Goal: Information Seeking & Learning: Learn about a topic

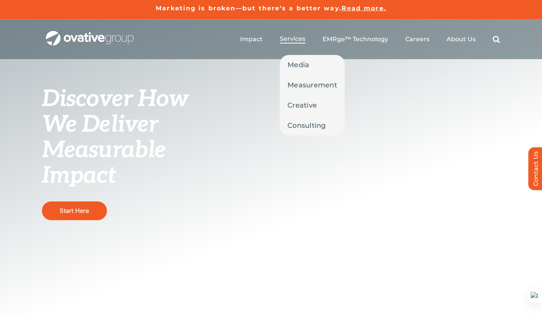
click at [292, 39] on span "Services" at bounding box center [293, 39] width 26 height 8
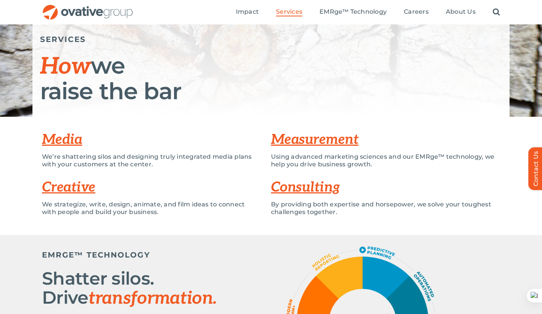
scroll to position [81, 0]
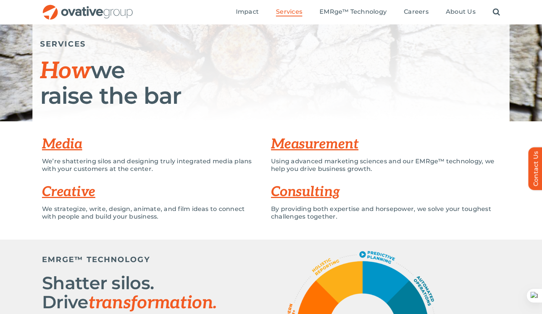
click at [298, 192] on link "Consulting" at bounding box center [305, 192] width 69 height 17
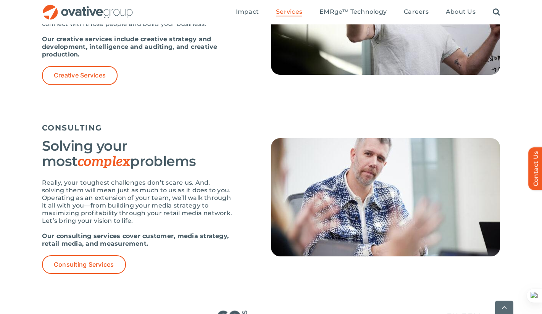
scroll to position [1033, 0]
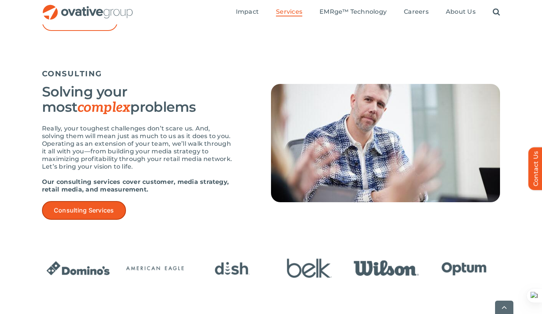
click at [93, 217] on link "Consulting Services" at bounding box center [84, 210] width 84 height 19
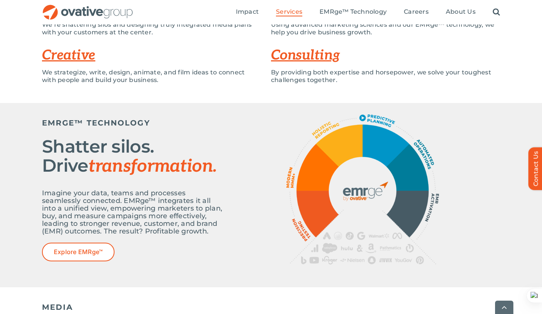
scroll to position [205, 0]
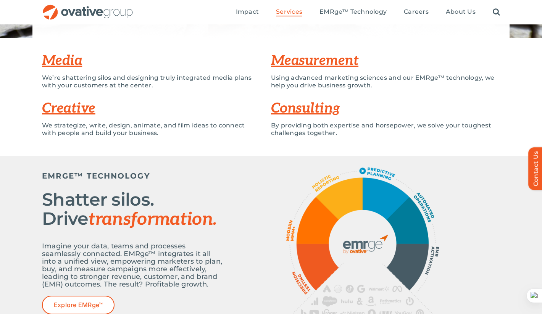
click at [308, 108] on link "Consulting" at bounding box center [305, 108] width 69 height 17
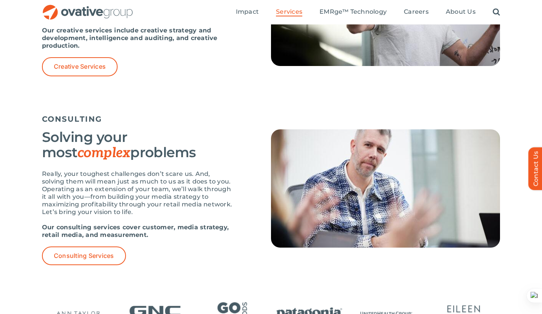
scroll to position [988, 0]
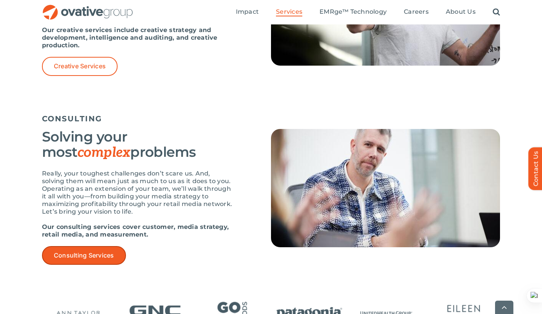
click at [98, 252] on span "Consulting Services" at bounding box center [84, 255] width 60 height 7
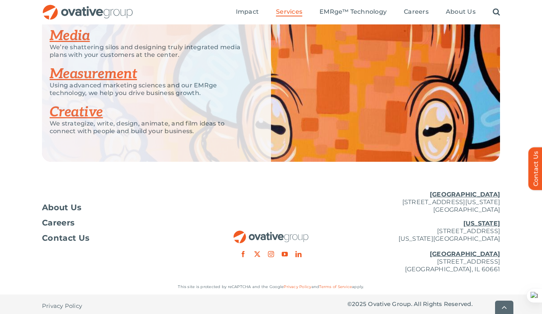
scroll to position [1333, 0]
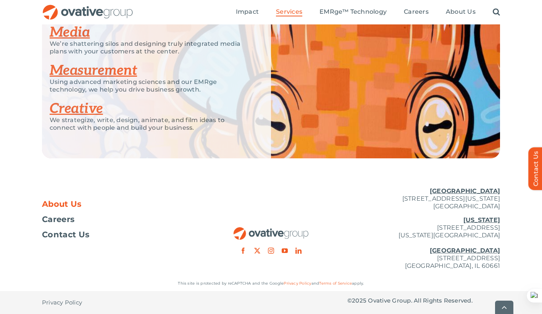
click at [68, 204] on span "About Us" at bounding box center [62, 204] width 40 height 8
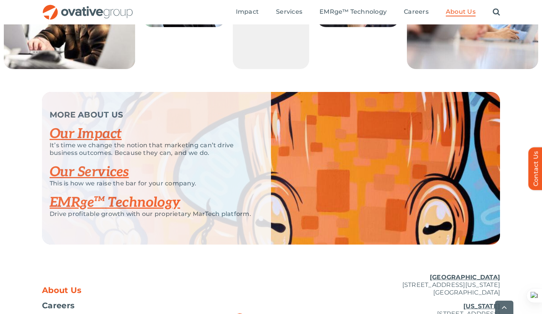
scroll to position [1540, 0]
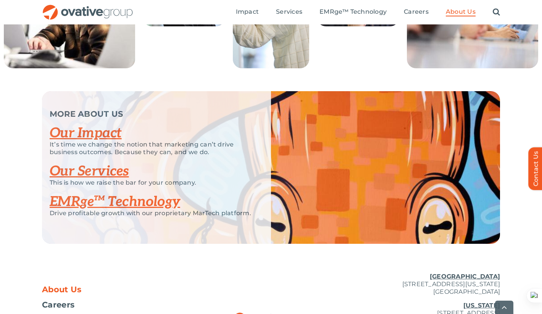
click at [90, 210] on link "EMRge™ Technology" at bounding box center [115, 201] width 131 height 17
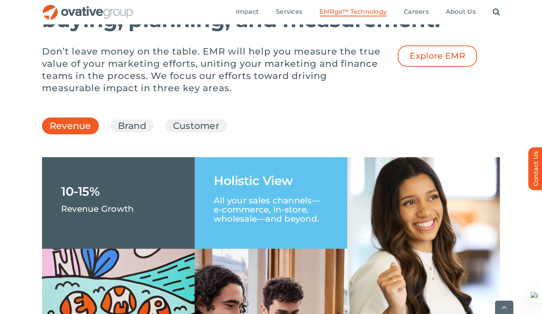
scroll to position [1066, 0]
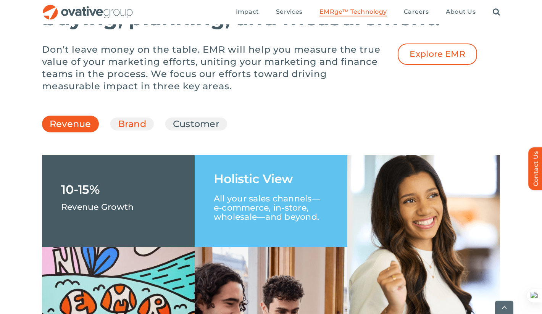
click at [134, 131] on link "Brand" at bounding box center [132, 124] width 28 height 13
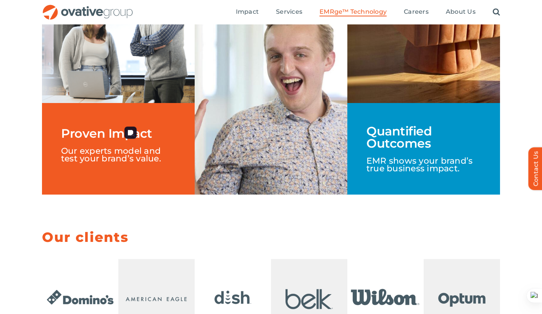
scroll to position [1201, 0]
